Goal: Transaction & Acquisition: Purchase product/service

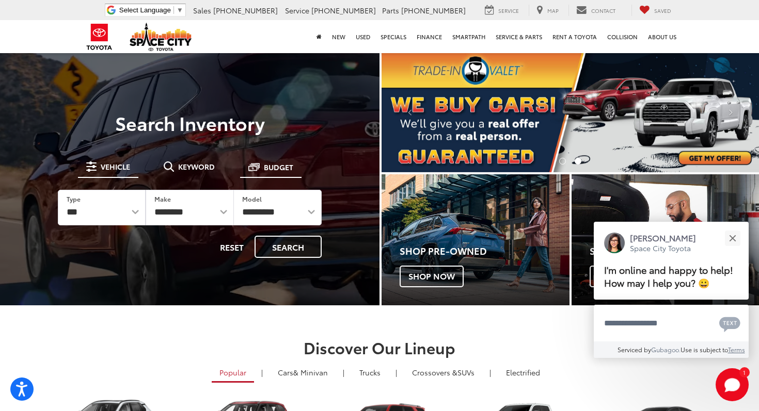
click at [280, 165] on span "Budget" at bounding box center [278, 167] width 29 height 7
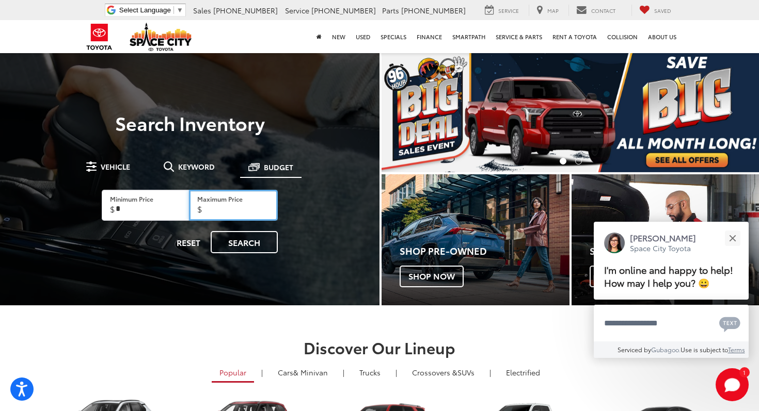
click at [238, 205] on input "Maximum Price" at bounding box center [233, 205] width 89 height 31
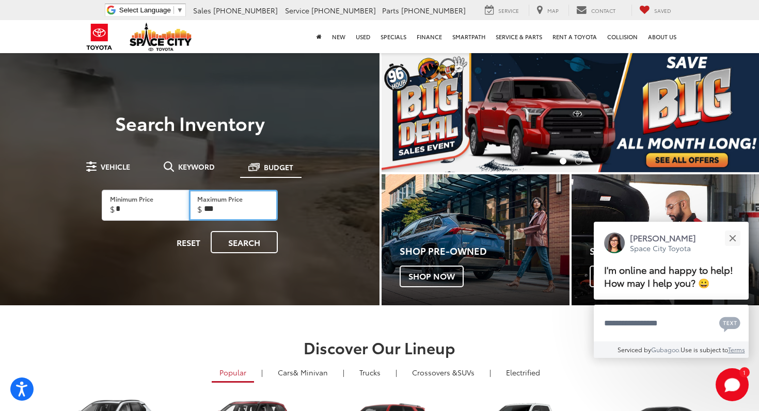
type input "****"
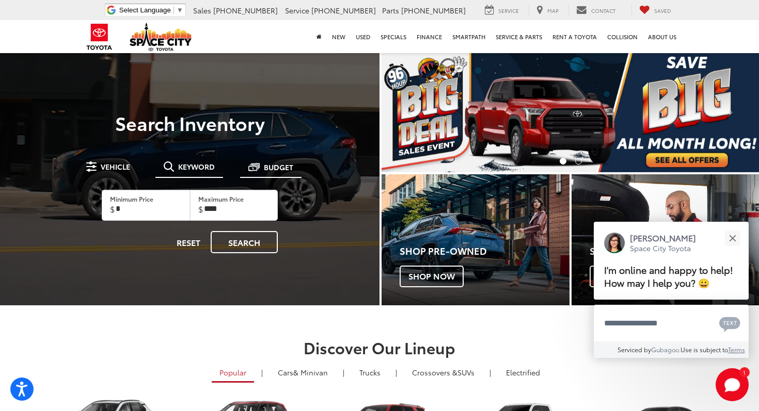
click at [184, 169] on span "Keyword" at bounding box center [196, 166] width 37 height 7
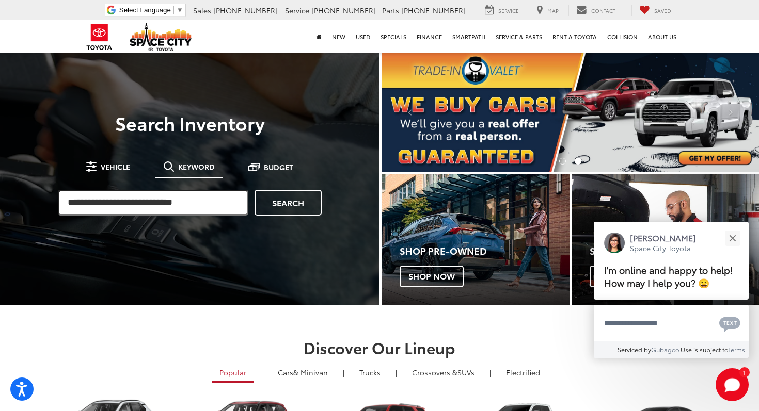
click at [147, 199] on input "search" at bounding box center [153, 203] width 190 height 26
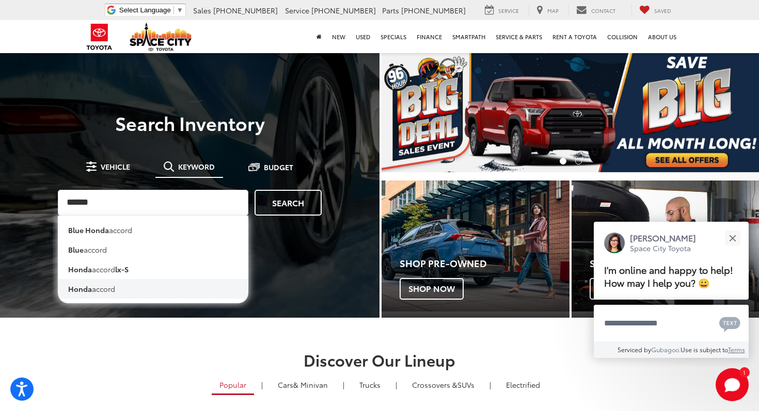
click at [108, 287] on li "honda accord" at bounding box center [153, 289] width 190 height 20
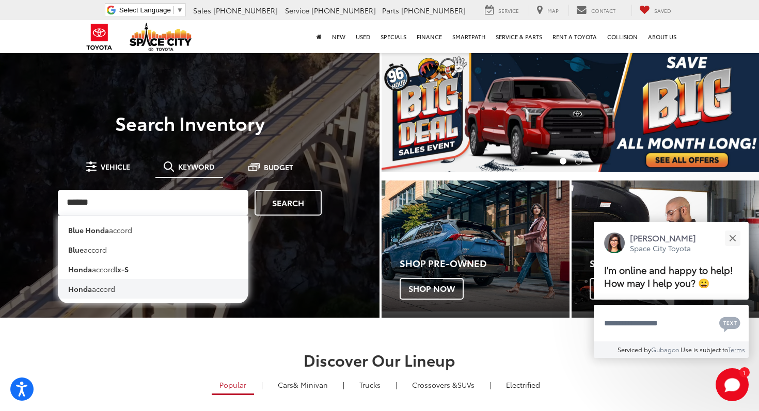
type input "**********"
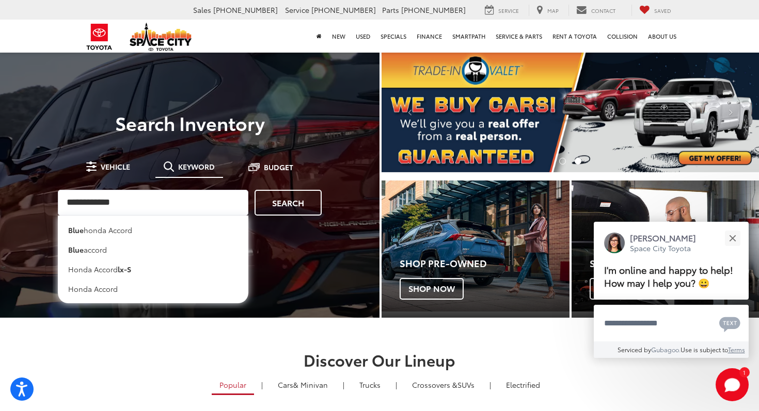
click at [144, 167] on ul "Vehicle Keyword Budget" at bounding box center [189, 167] width 223 height 20
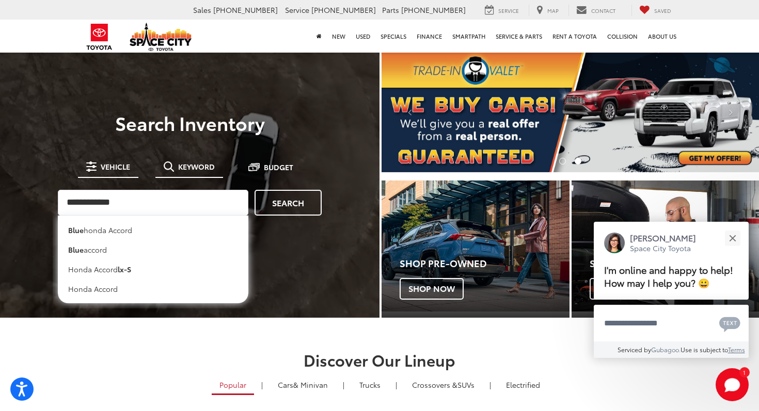
click at [118, 173] on button "Vehicle" at bounding box center [108, 166] width 60 height 19
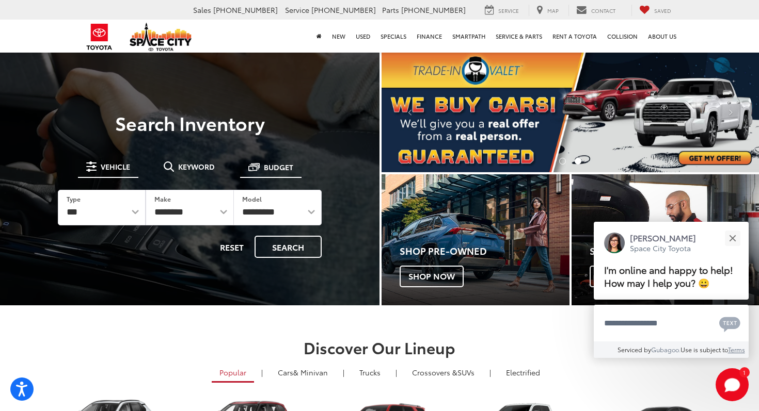
click at [251, 170] on span at bounding box center [253, 167] width 11 height 11
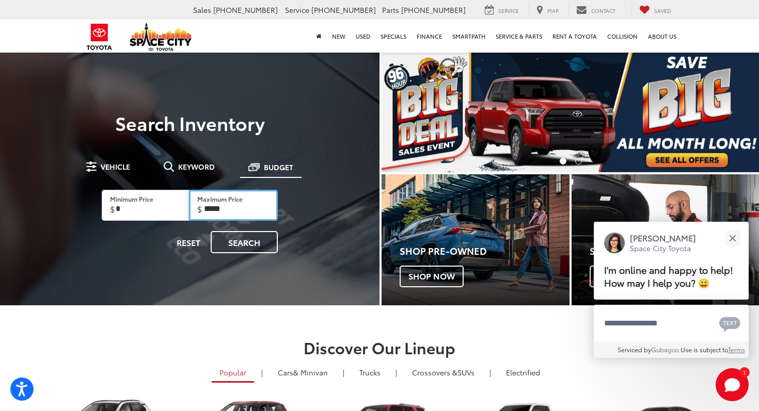
click at [245, 204] on input "*****" at bounding box center [233, 205] width 89 height 31
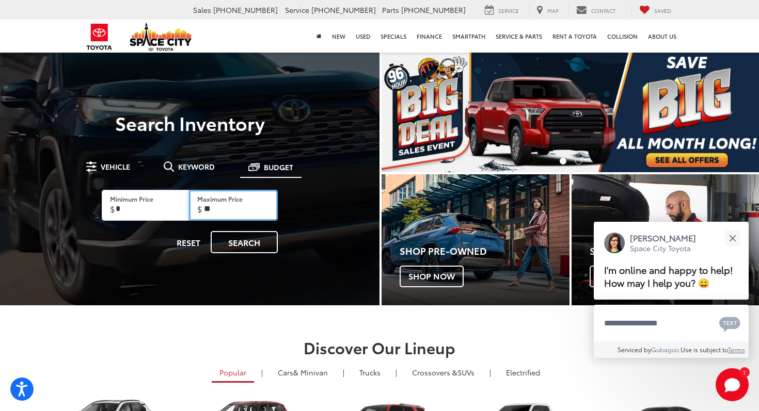
type input "*"
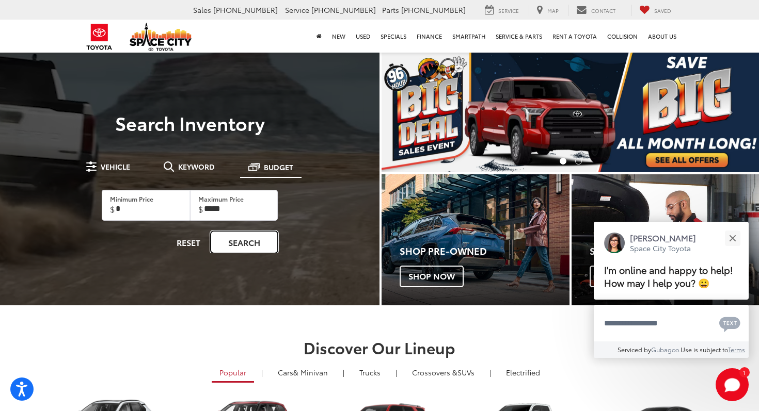
click at [241, 240] on link "Search" at bounding box center [244, 242] width 67 height 22
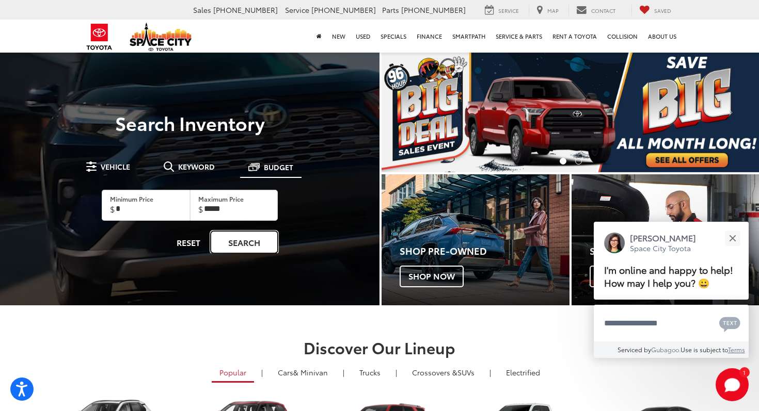
type input "******"
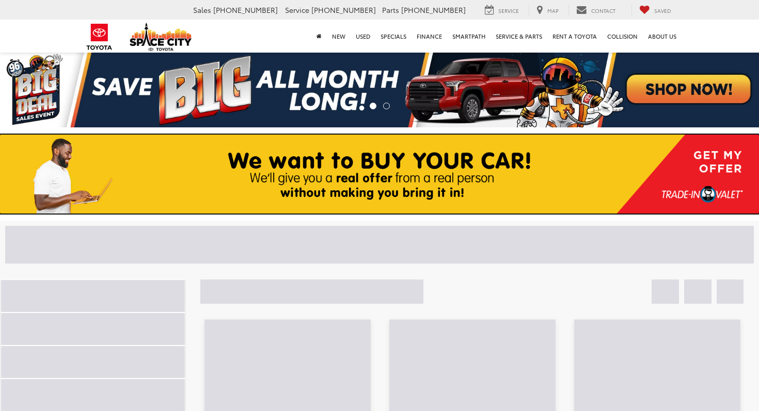
click at [123, 172] on img at bounding box center [379, 174] width 759 height 79
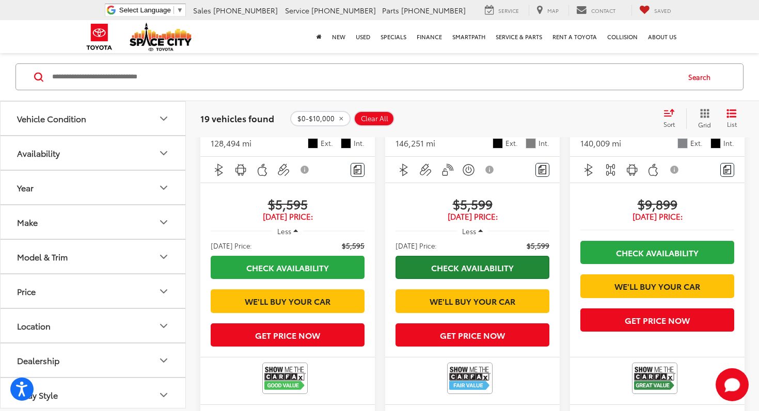
scroll to position [409, 0]
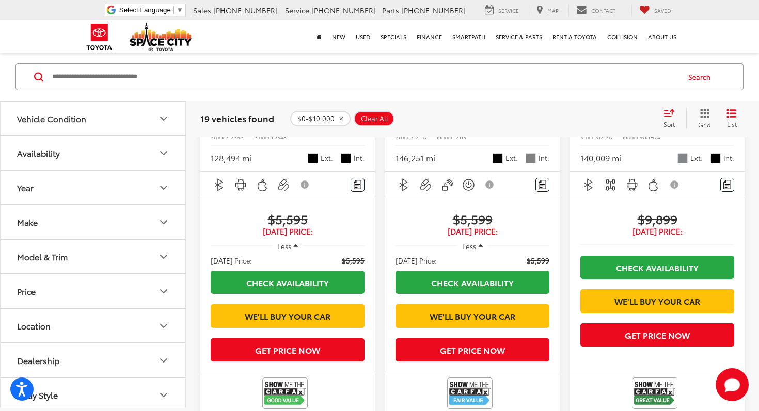
click at [478, 242] on icon "button" at bounding box center [480, 246] width 5 height 8
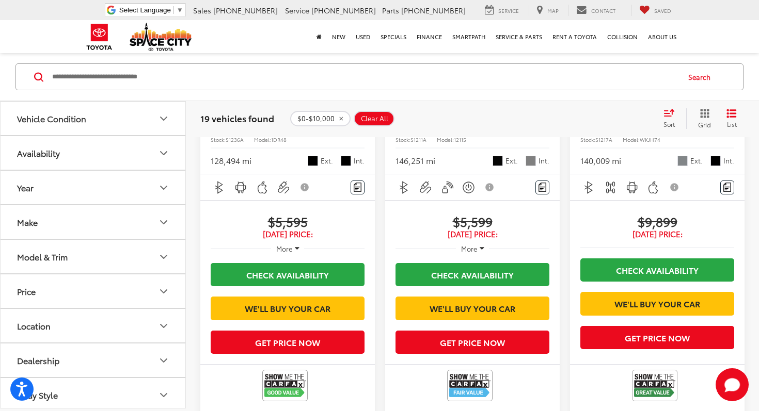
click at [478, 239] on button "More" at bounding box center [473, 248] width 34 height 19
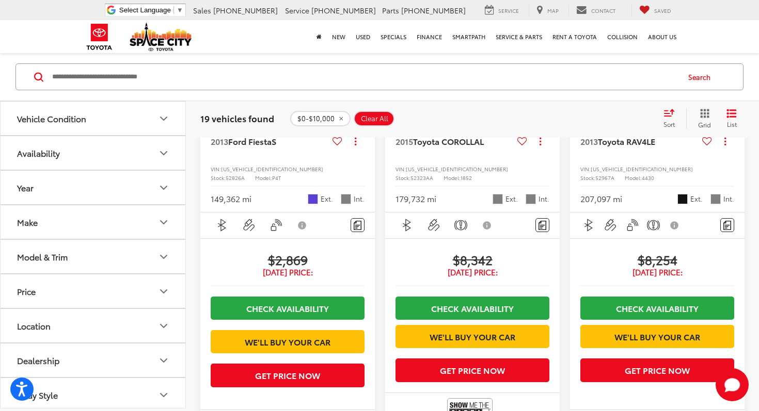
scroll to position [937, 0]
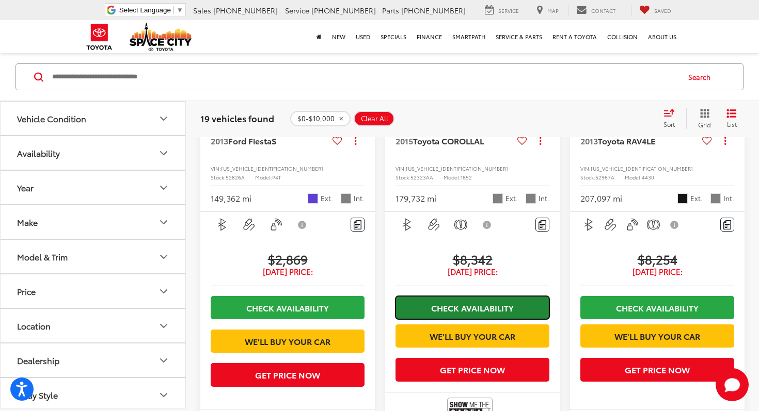
click at [497, 319] on link "Check Availability" at bounding box center [472, 307] width 154 height 23
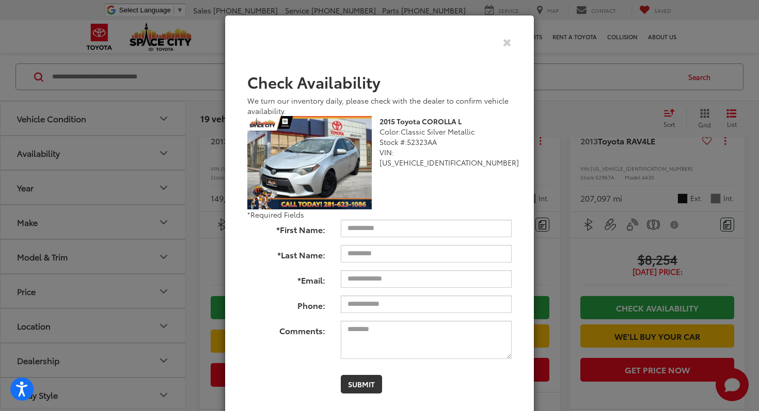
scroll to position [0, 0]
click at [505, 44] on icon "Close" at bounding box center [507, 42] width 9 height 11
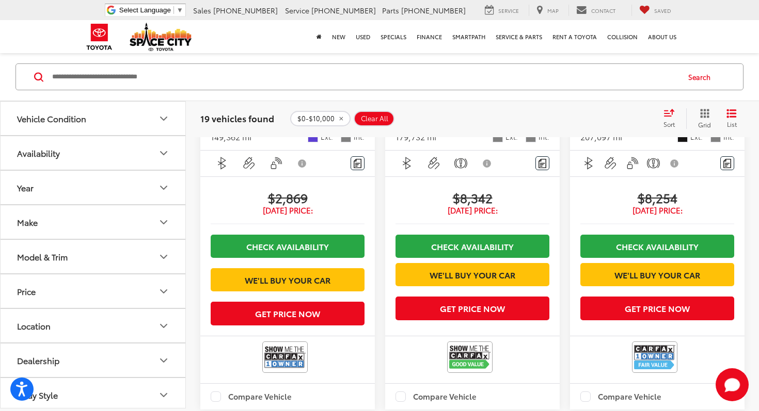
scroll to position [1067, 0]
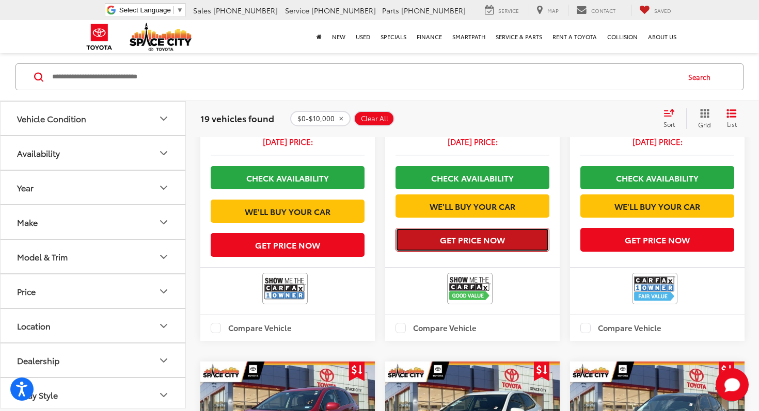
click at [467, 251] on button "Get Price Now" at bounding box center [472, 239] width 154 height 23
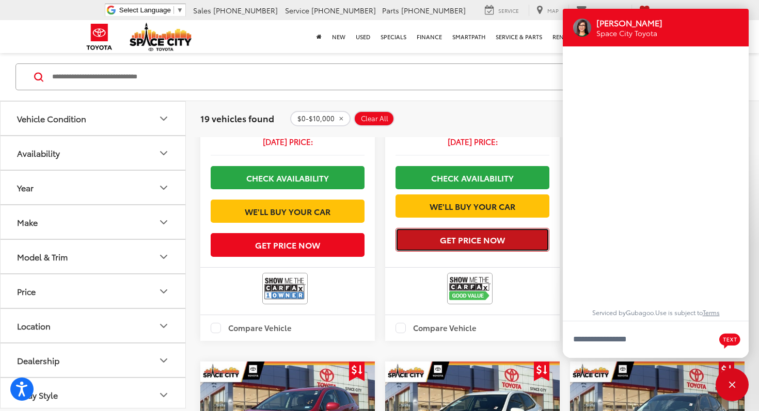
click at [467, 251] on button "Get Price Now" at bounding box center [472, 239] width 154 height 23
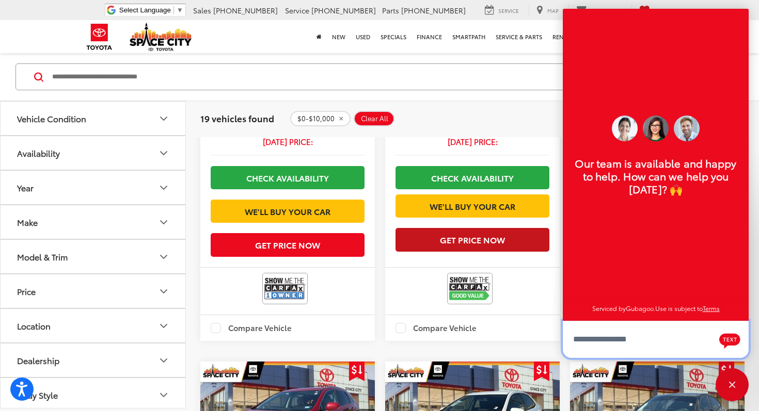
scroll to position [12, 0]
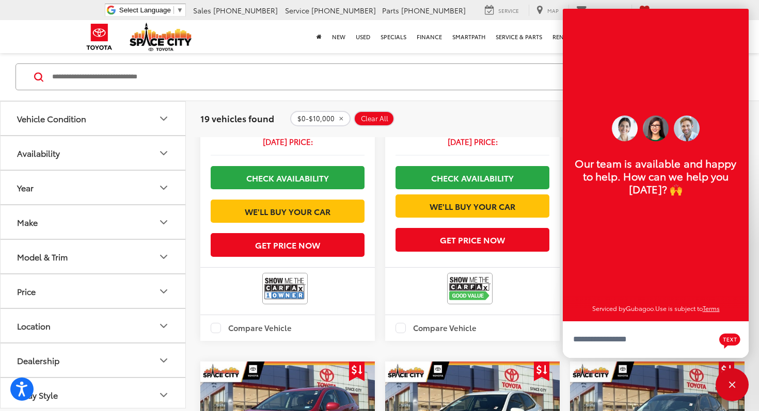
click at [494, 117] on div "$0-$10,000 Clear All + 0" at bounding box center [472, 118] width 364 height 15
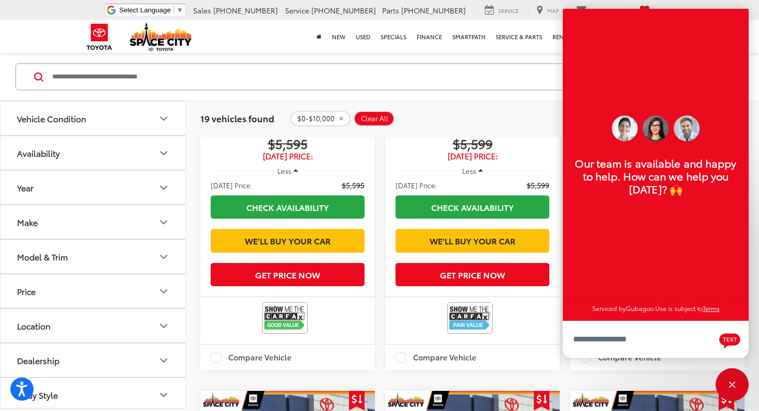
scroll to position [0, 0]
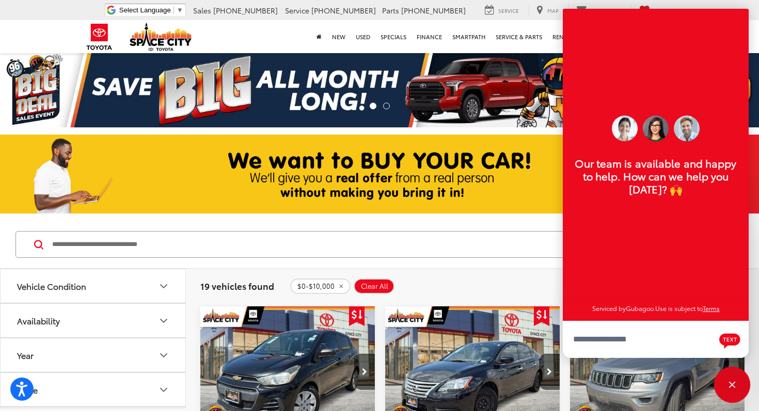
click at [732, 384] on div "Close" at bounding box center [732, 385] width 7 height 7
